Goal: Check status: Check status

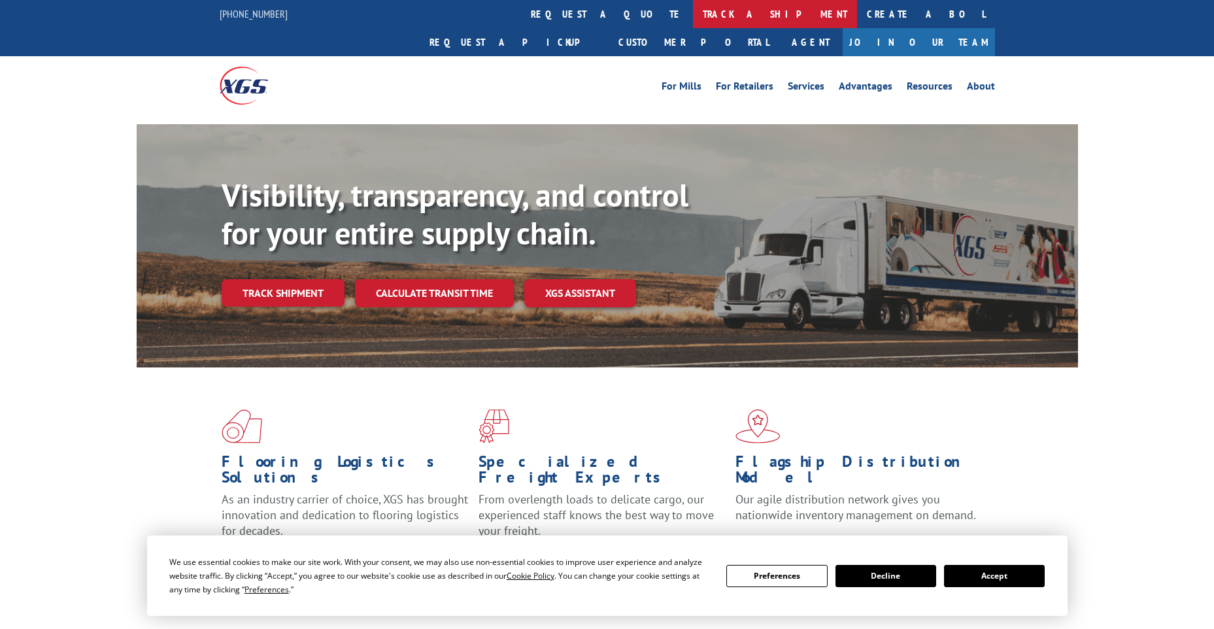
click at [693, 16] on link "track a shipment" at bounding box center [775, 14] width 164 height 28
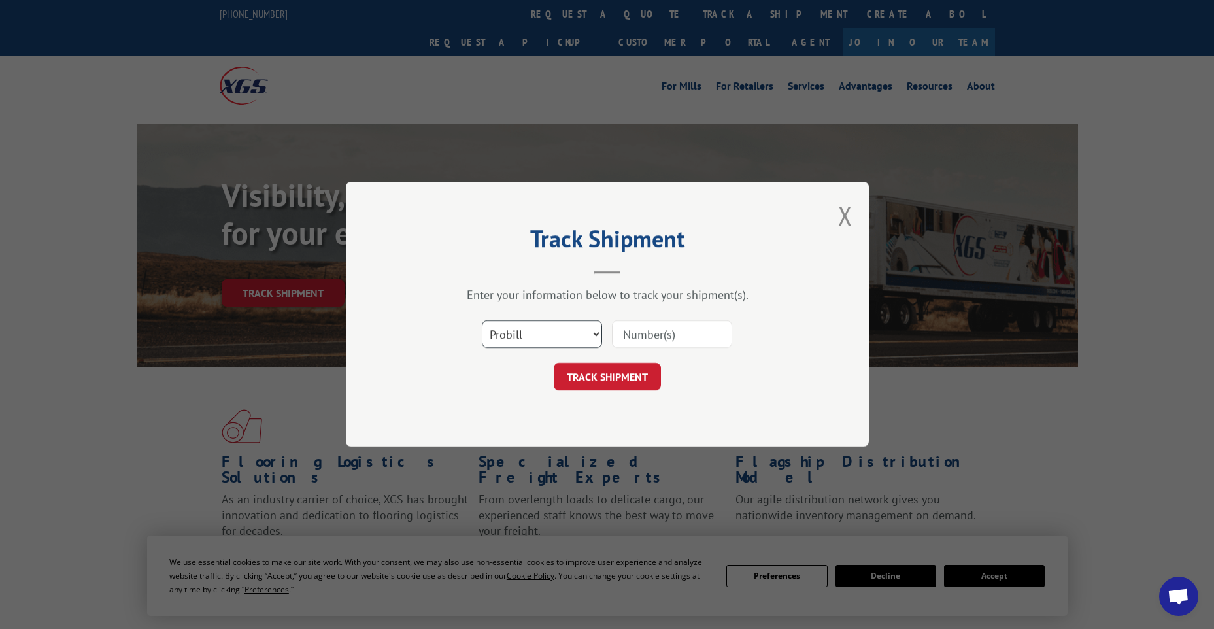
click at [562, 342] on select "Select category... Probill BOL PO" at bounding box center [542, 334] width 120 height 27
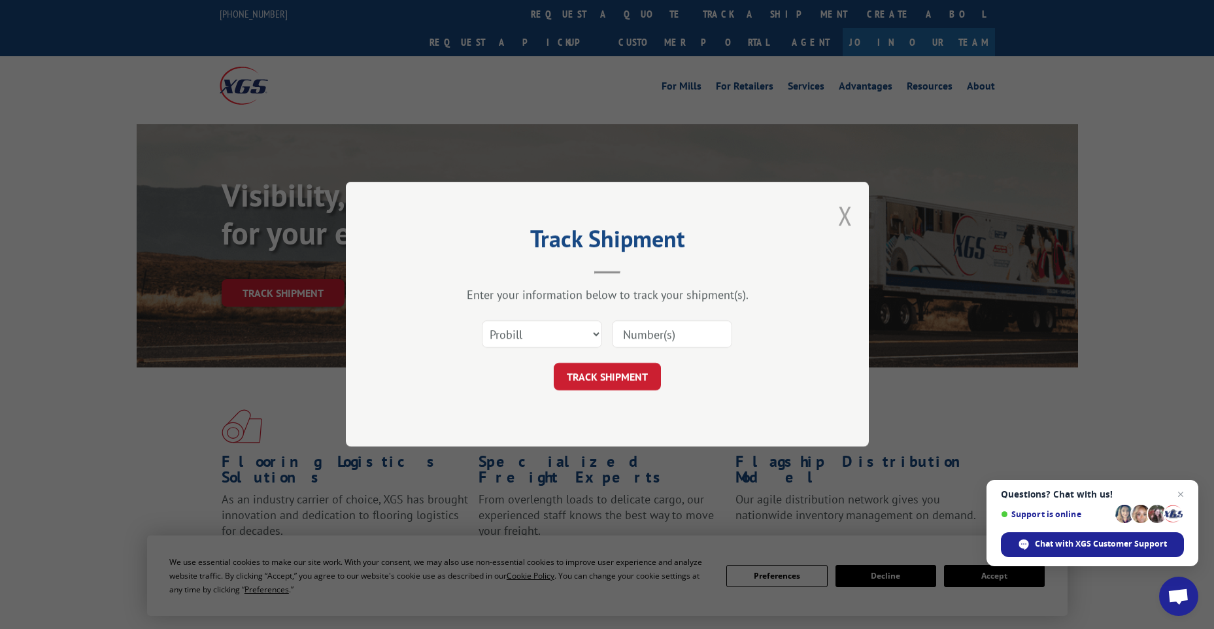
click at [842, 214] on button "Close modal" at bounding box center [845, 215] width 14 height 35
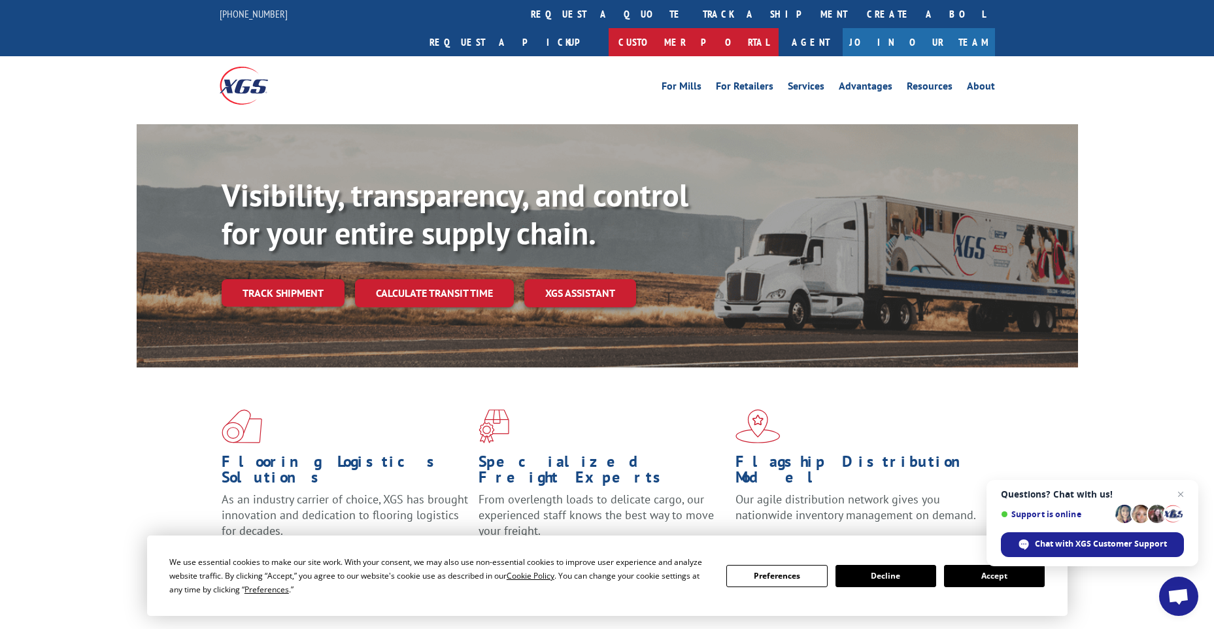
click at [779, 28] on link "Customer Portal" at bounding box center [694, 42] width 170 height 28
